Goal: Information Seeking & Learning: Learn about a topic

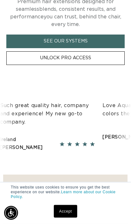
scroll to position [180, 0]
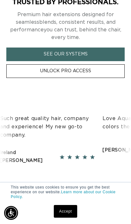
click at [95, 73] on link "Unlock Pro Access" at bounding box center [65, 71] width 119 height 14
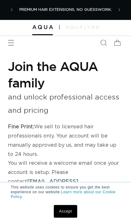
select select "US"
select select "[GEOGRAPHIC_DATA]"
click at [69, 213] on link "Accept" at bounding box center [65, 211] width 23 height 13
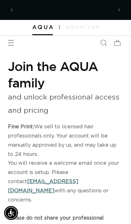
scroll to position [0, 96]
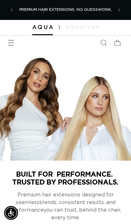
click at [15, 42] on span "Menu" at bounding box center [11, 43] width 14 height 14
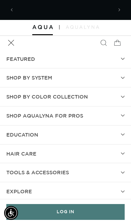
scroll to position [0, 96]
click at [74, 97] on span "Shop by Color Collection" at bounding box center [47, 96] width 82 height 9
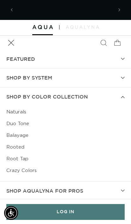
scroll to position [0, 0]
click at [23, 134] on link "Balayage" at bounding box center [65, 136] width 119 height 12
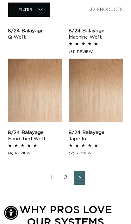
scroll to position [891, 0]
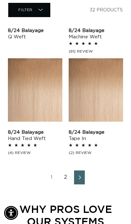
click at [84, 176] on link "Next page" at bounding box center [79, 177] width 11 height 14
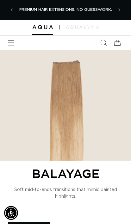
click at [12, 40] on icon "Menu" at bounding box center [11, 43] width 6 height 6
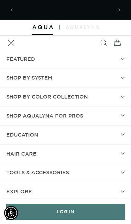
scroll to position [0, 96]
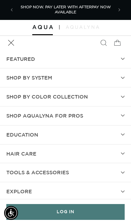
click at [48, 74] on span "SHOP BY SYSTEM" at bounding box center [29, 77] width 46 height 9
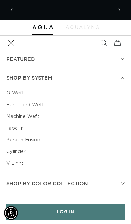
scroll to position [0, 193]
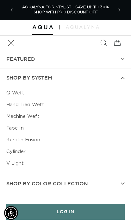
click at [31, 139] on link "Keratin Fusion" at bounding box center [65, 140] width 119 height 12
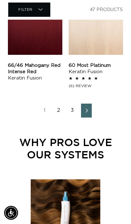
scroll to position [966, 0]
click at [73, 105] on link "3" at bounding box center [72, 111] width 11 height 14
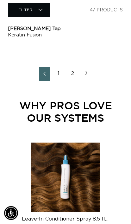
scroll to position [990, 0]
click at [50, 73] on link "Previous page" at bounding box center [44, 74] width 11 height 14
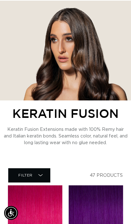
scroll to position [0, 0]
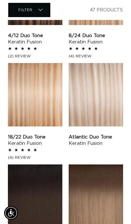
scroll to position [0, 193]
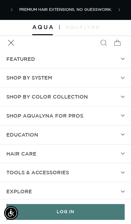
select select "43843879108836"
select select "43843880943844"
select select "43843879764196"
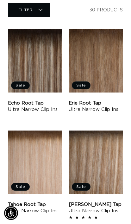
scroll to position [0, 193]
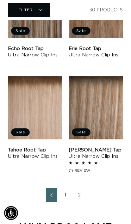
click at [82, 192] on link "2" at bounding box center [79, 195] width 11 height 14
click at [77, 196] on link "2" at bounding box center [79, 195] width 11 height 14
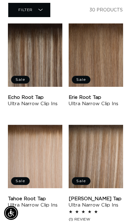
scroll to position [736, 0]
click at [39, 196] on link "Tahoe Root Tap Ultra Narrow Clip Ins" at bounding box center [35, 202] width 54 height 13
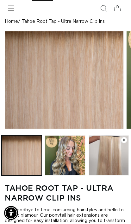
scroll to position [73, 0]
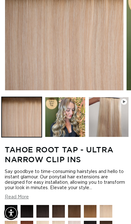
click at [67, 137] on button "Load image 2 in gallery view" at bounding box center [65, 117] width 40 height 40
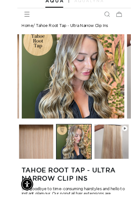
scroll to position [56, 0]
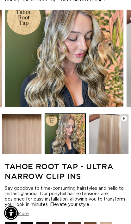
click at [111, 154] on button "Play video 1 in gallery view" at bounding box center [109, 134] width 40 height 40
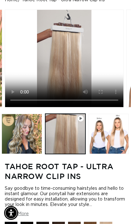
scroll to position [0, 229]
click at [76, 146] on button "Play video 1 in gallery view" at bounding box center [65, 134] width 40 height 40
click at [64, 71] on video "Tahoe Root Tap - Ultra Narrow Clip Ins" at bounding box center [64, 58] width 119 height 97
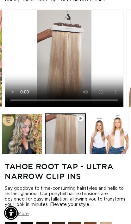
click at [103, 90] on video "Tahoe Root Tap - Ultra Narrow Clip Ins" at bounding box center [64, 58] width 119 height 97
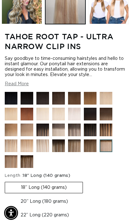
click at [55, 130] on img at bounding box center [63, 119] width 22 height 22
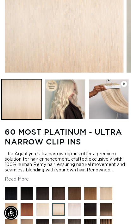
scroll to position [91, 0]
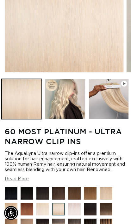
click at [69, 119] on button "Load image 2 in gallery view" at bounding box center [65, 99] width 40 height 40
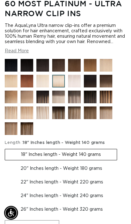
scroll to position [219, 0]
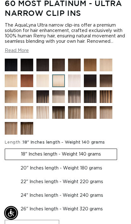
click at [106, 81] on img at bounding box center [111, 70] width 22 height 22
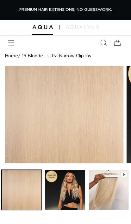
scroll to position [3, 0]
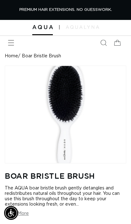
select select "unhelpful desc"
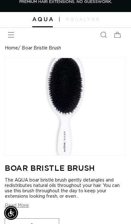
scroll to position [0, 229]
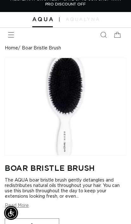
click at [89, 155] on img "Gallery Viewer" at bounding box center [65, 106] width 121 height 97
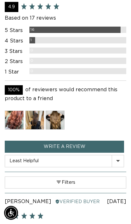
scroll to position [785, 0]
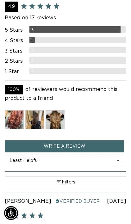
click at [58, 129] on img at bounding box center [55, 119] width 19 height 19
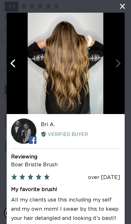
scroll to position [0, 115]
click at [117, 62] on div at bounding box center [66, 63] width 118 height 101
click at [112, 63] on div at bounding box center [66, 63] width 118 height 101
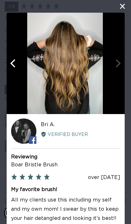
scroll to position [0, 0]
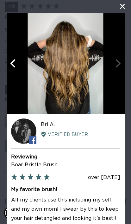
click at [73, 67] on img at bounding box center [66, 63] width 76 height 101
click at [10, 59] on icon "Previous" at bounding box center [14, 63] width 8 height 8
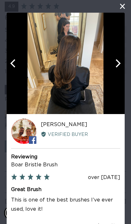
click at [12, 64] on icon "Previous" at bounding box center [12, 63] width 5 height 8
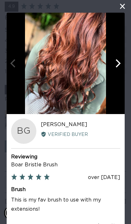
click at [16, 68] on div at bounding box center [66, 63] width 118 height 101
click at [119, 14] on div at bounding box center [66, 63] width 118 height 101
click at [120, 7] on button "close this modal window" at bounding box center [123, 7] width 8 height 8
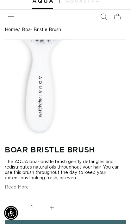
scroll to position [0, 115]
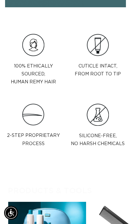
scroll to position [0, 229]
